Goal: Task Accomplishment & Management: Use online tool/utility

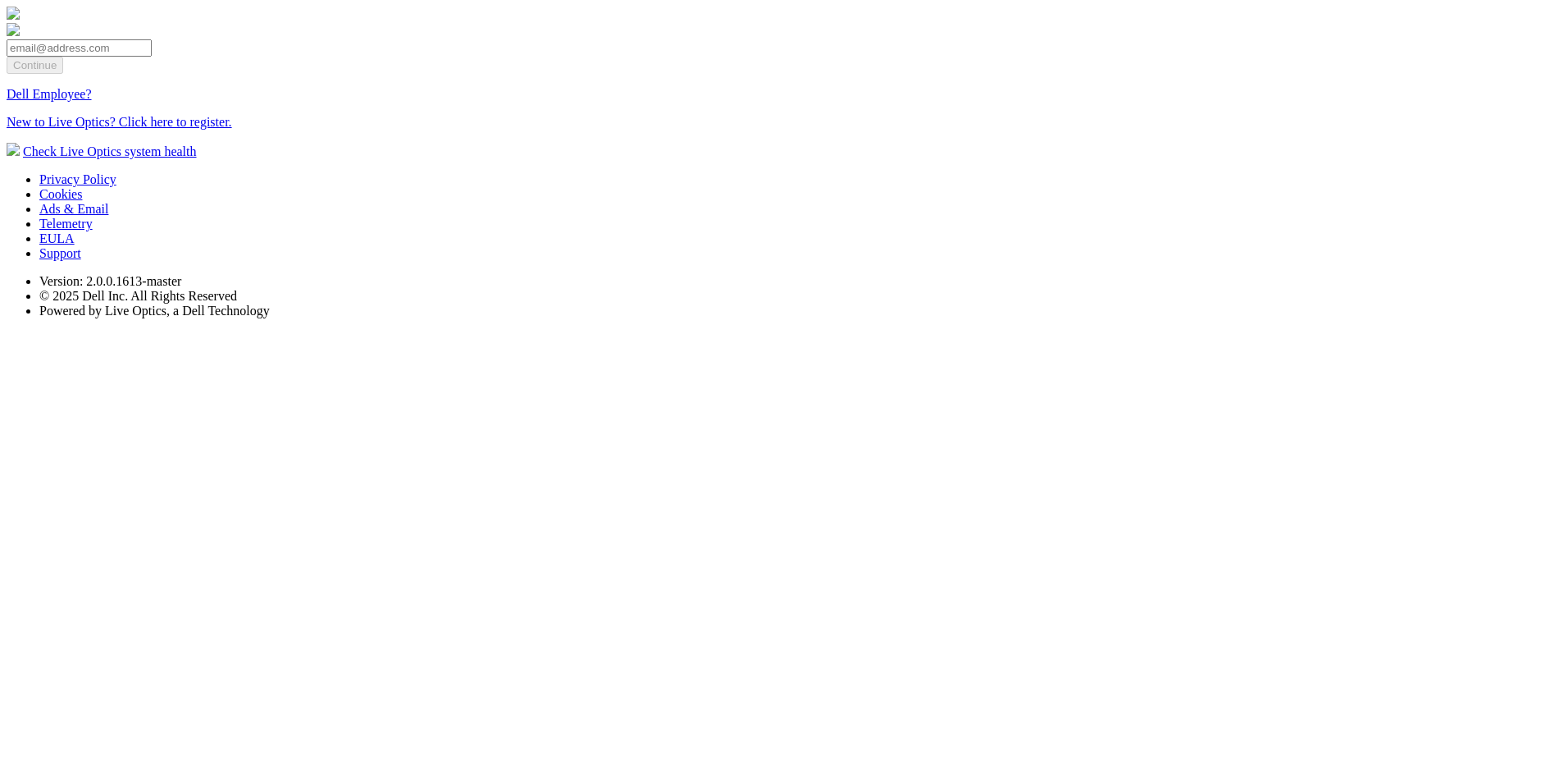
click at [152, 56] on input "email" at bounding box center [79, 48] width 145 height 18
paste input "[EMAIL_ADDRESS][DOMAIN_NAME]"
type input "[EMAIL_ADDRESS][DOMAIN_NAME]"
click at [63, 74] on input "Continue" at bounding box center [34, 65] width 56 height 18
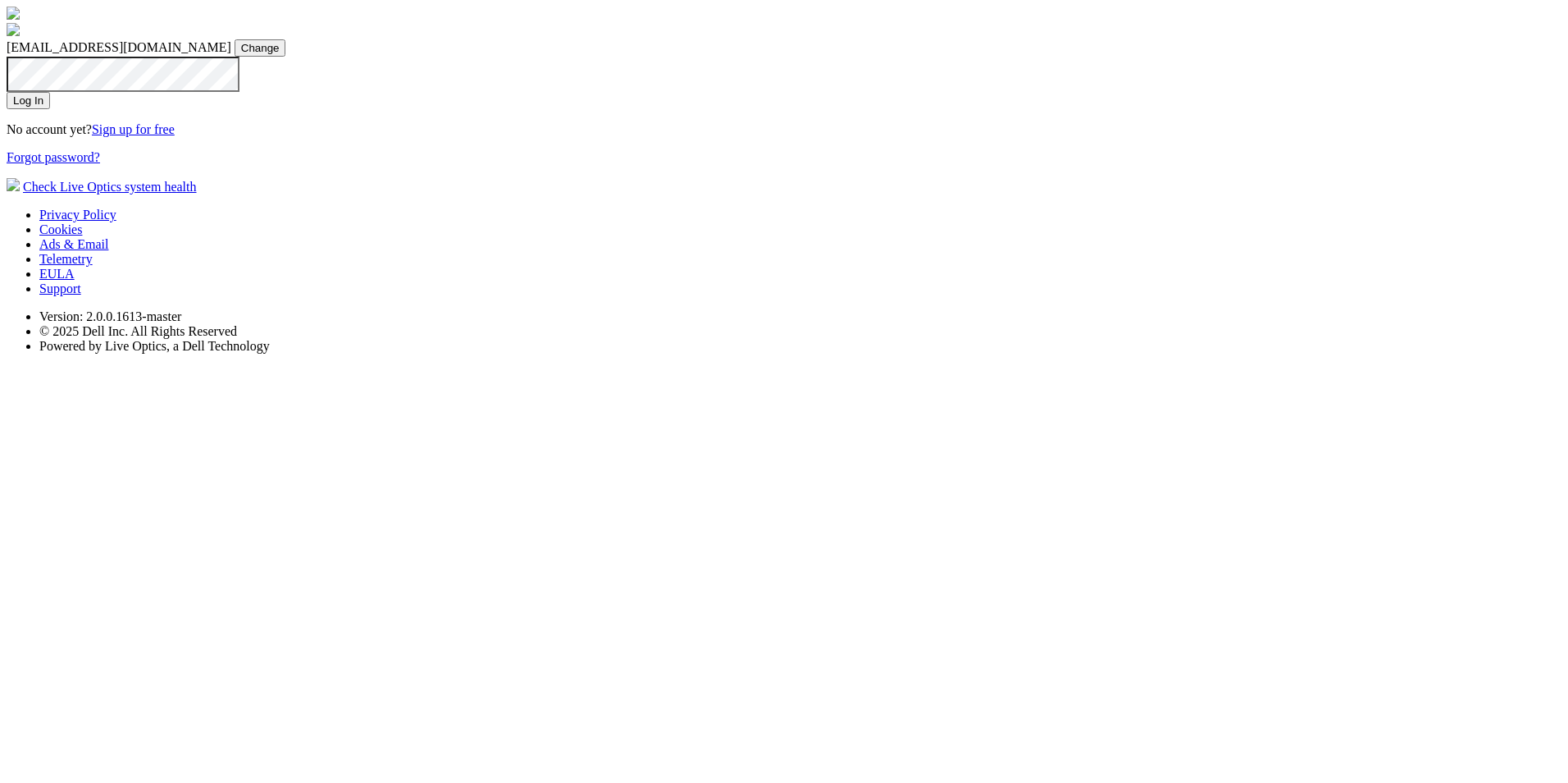
click at [50, 109] on input "Log In" at bounding box center [28, 100] width 43 height 18
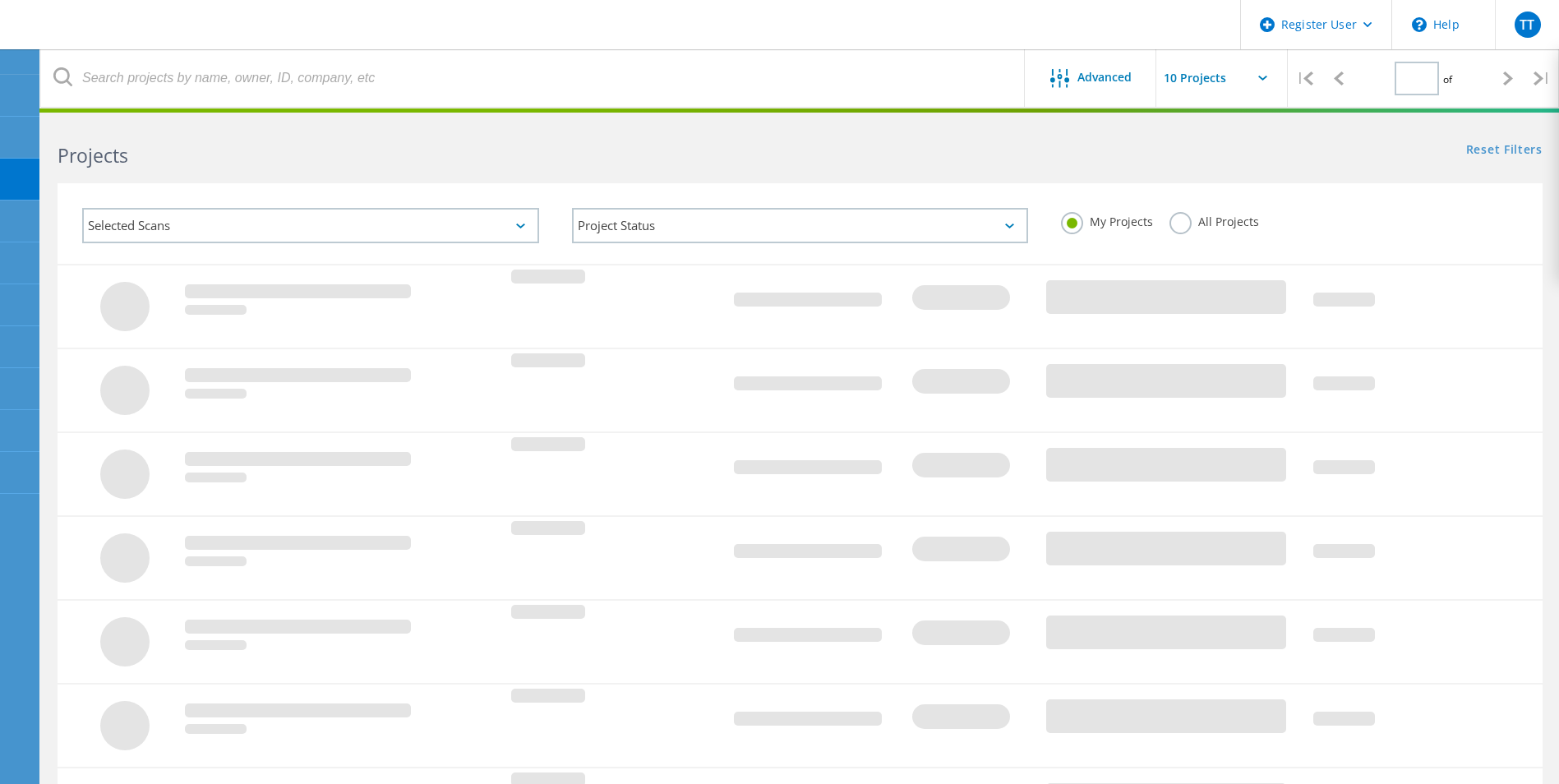
type input "1"
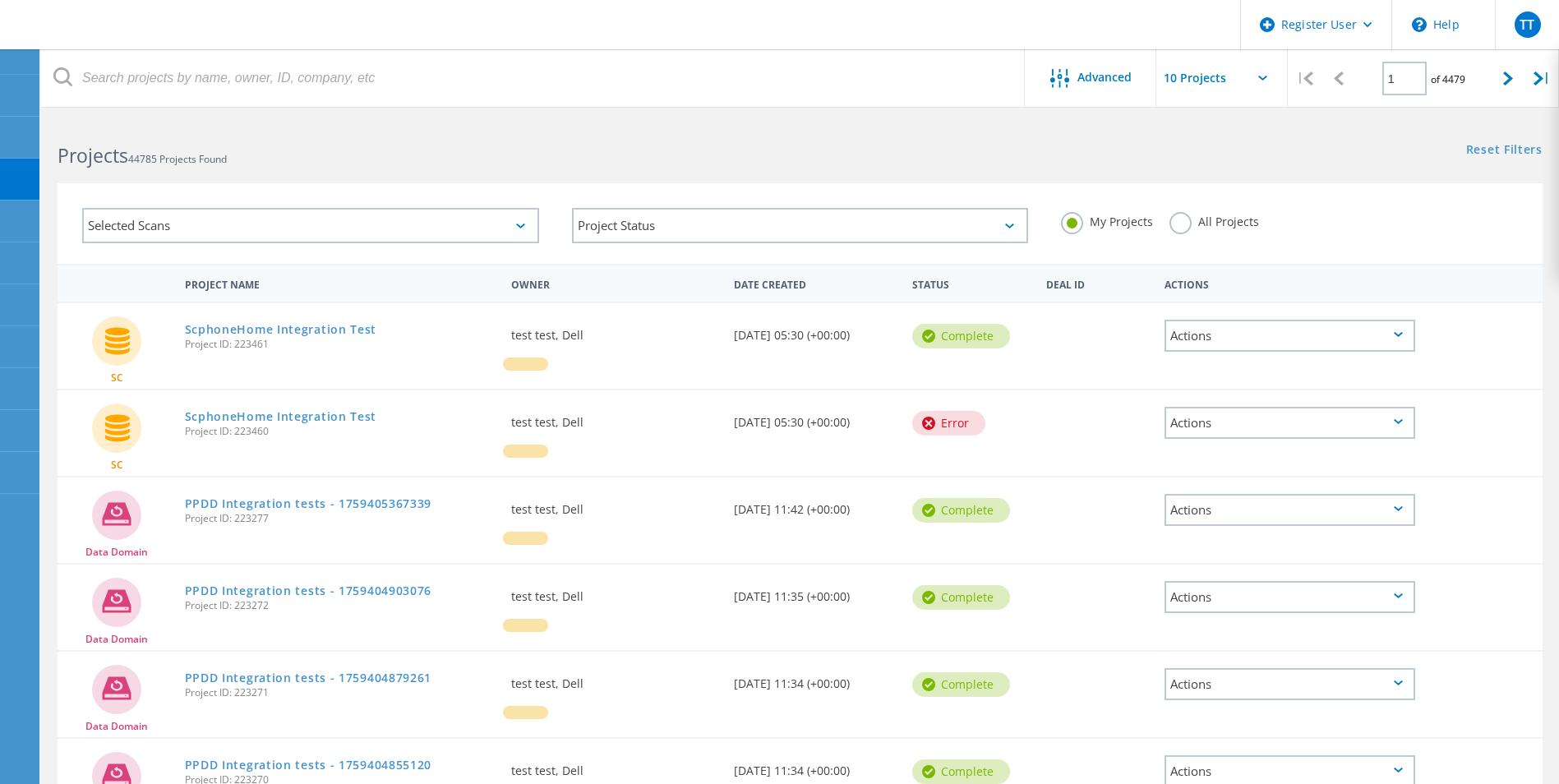
click at [436, 233] on div "Selected Scans" at bounding box center [311, 225] width 457 height 35
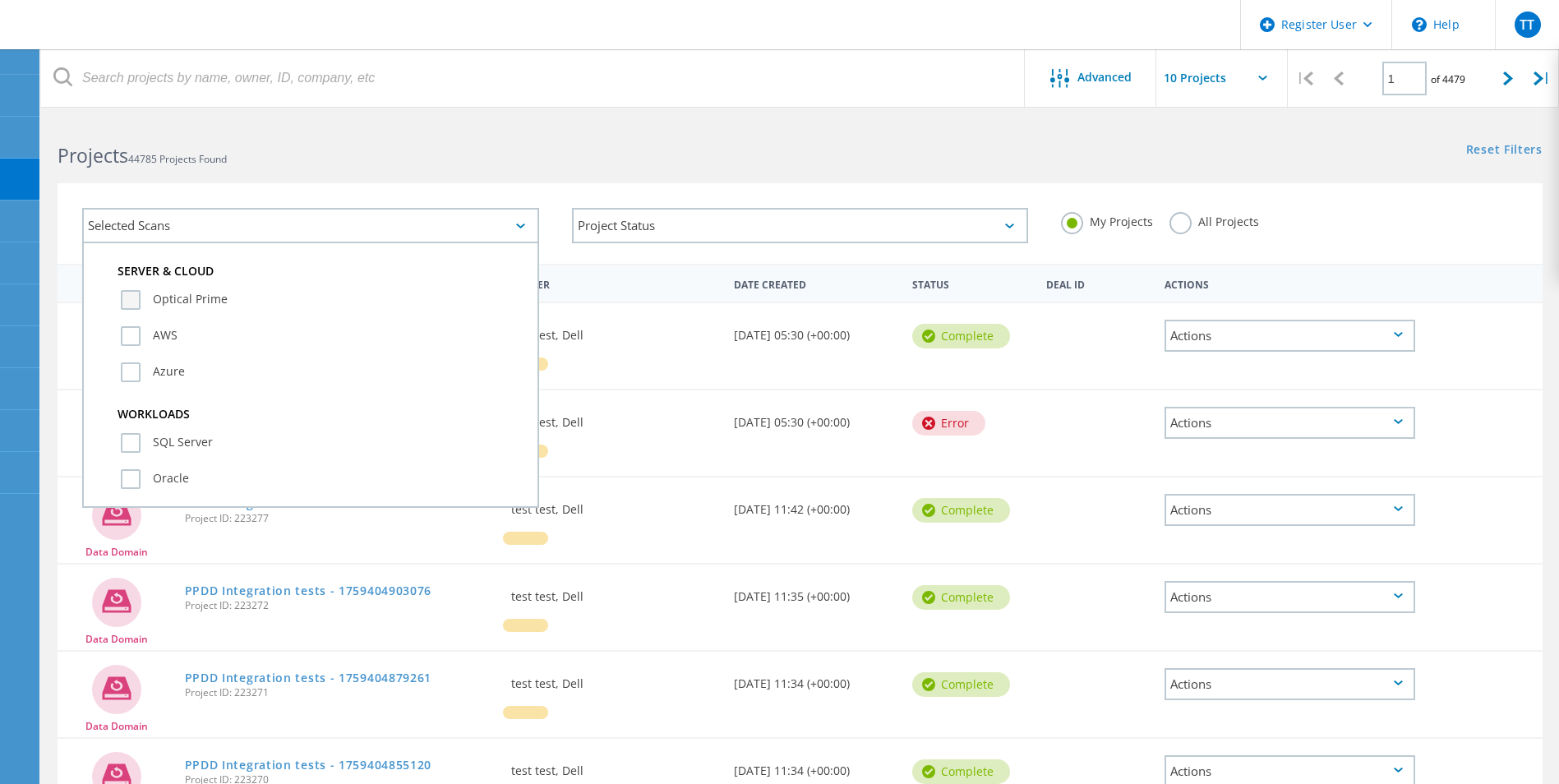
click at [157, 298] on label "Optical Prime" at bounding box center [324, 299] width 409 height 19
click at [0, 0] on input "Optical Prime" at bounding box center [0, 0] width 0 height 0
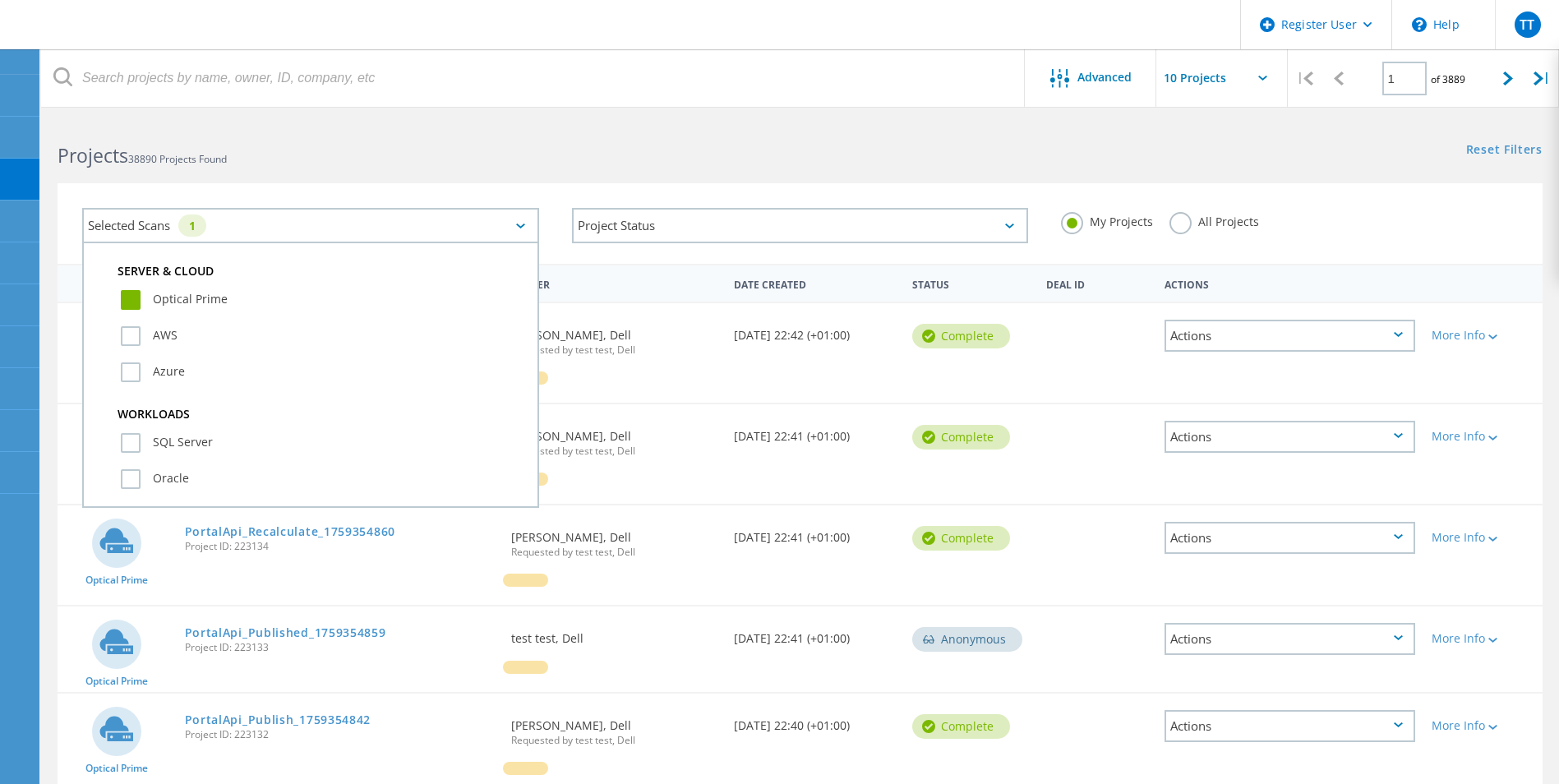
click at [1170, 228] on label "All Projects" at bounding box center [1214, 220] width 90 height 16
click at [0, 0] on input "All Projects" at bounding box center [0, 0] width 0 height 0
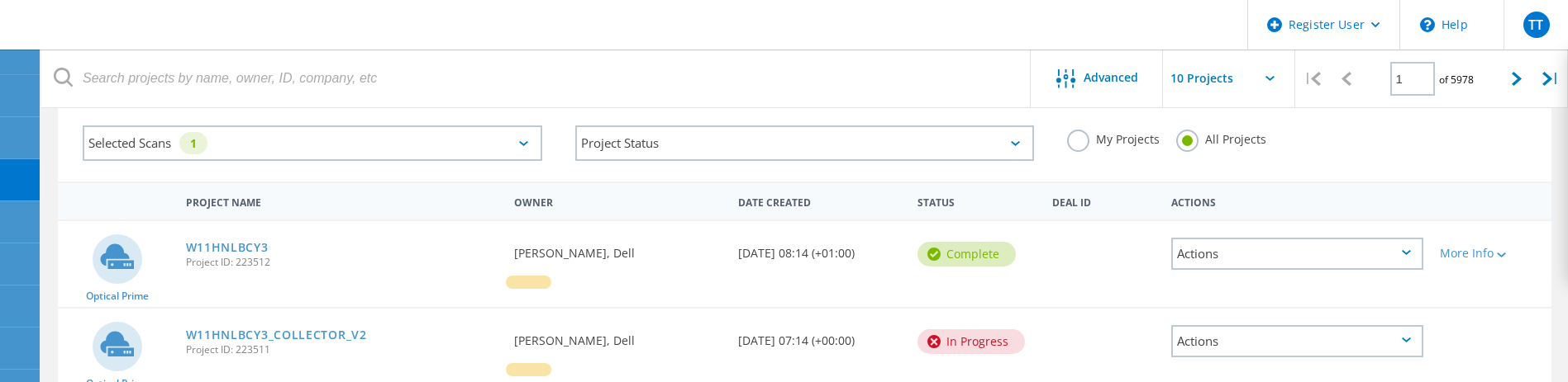
scroll to position [83, 0]
click at [486, 143] on div "Selected Scans 1" at bounding box center [312, 144] width 460 height 35
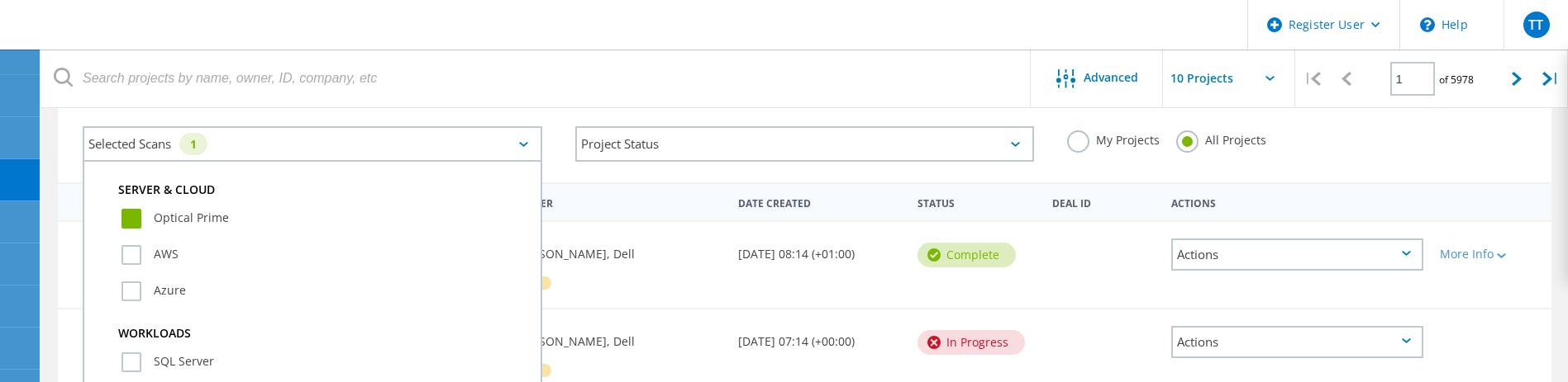
click at [486, 143] on div "Selected Scans 1" at bounding box center [312, 144] width 460 height 35
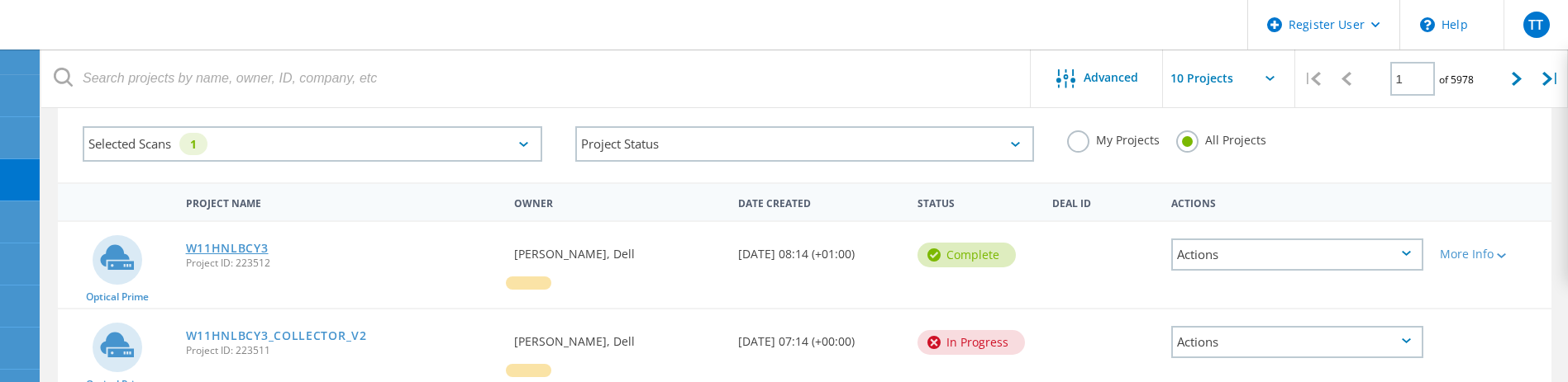
click at [229, 249] on link "W11HNLBCY3" at bounding box center [227, 249] width 83 height 11
